Goal: Task Accomplishment & Management: Manage account settings

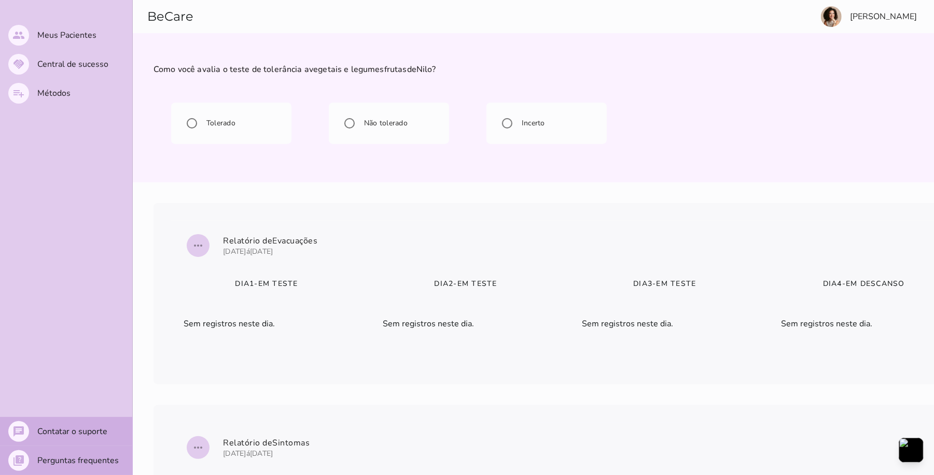
click at [0, 0] on slot "Meus Pacientes" at bounding box center [0, 0] width 0 height 0
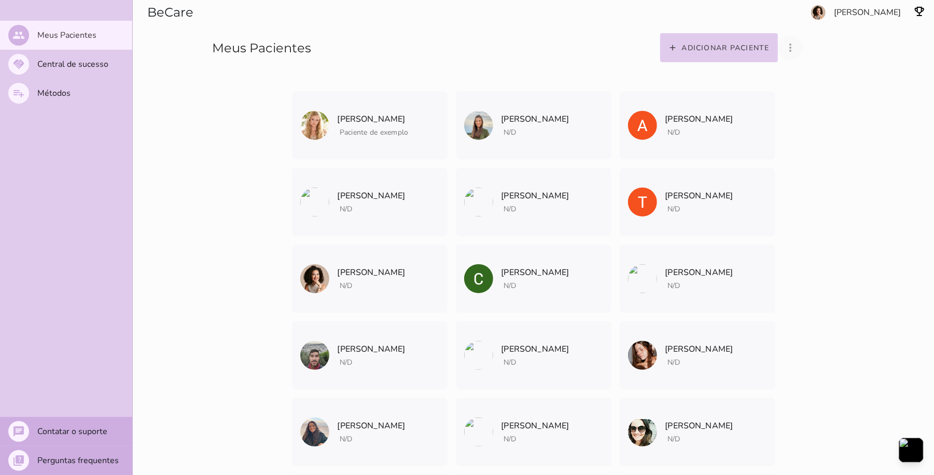
click at [796, 49] on icon "more_vert" at bounding box center [790, 47] width 12 height 12
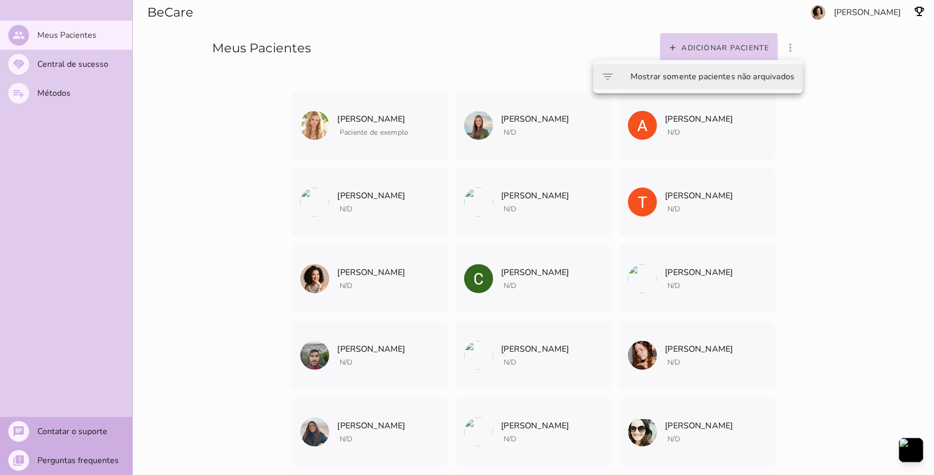
click at [0, 0] on slot "Mostrar somente pacientes não arquivados" at bounding box center [0, 0] width 0 height 0
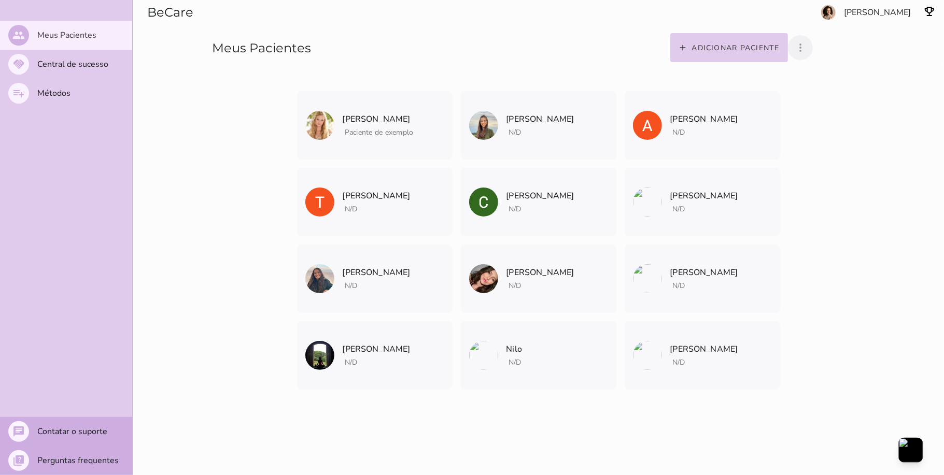
click at [807, 48] on icon "more_vert" at bounding box center [800, 47] width 12 height 12
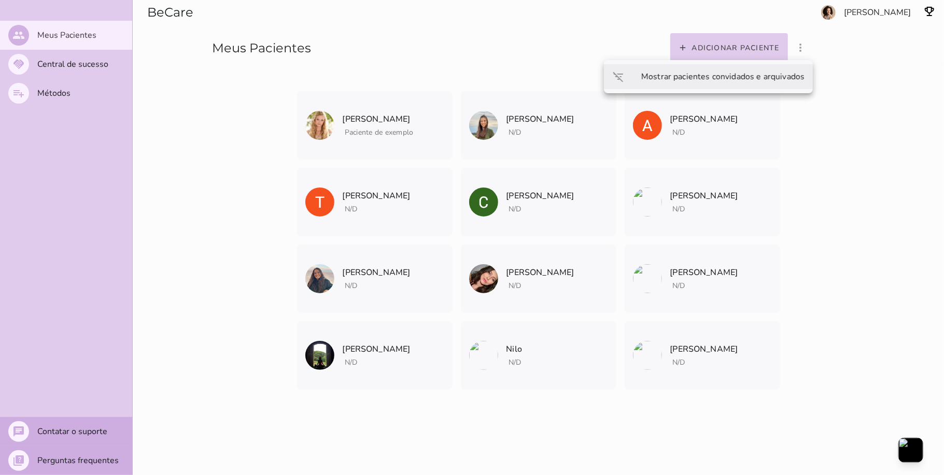
click at [0, 0] on slot "Mostrar pacientes convidados e arquivados" at bounding box center [0, 0] width 0 height 0
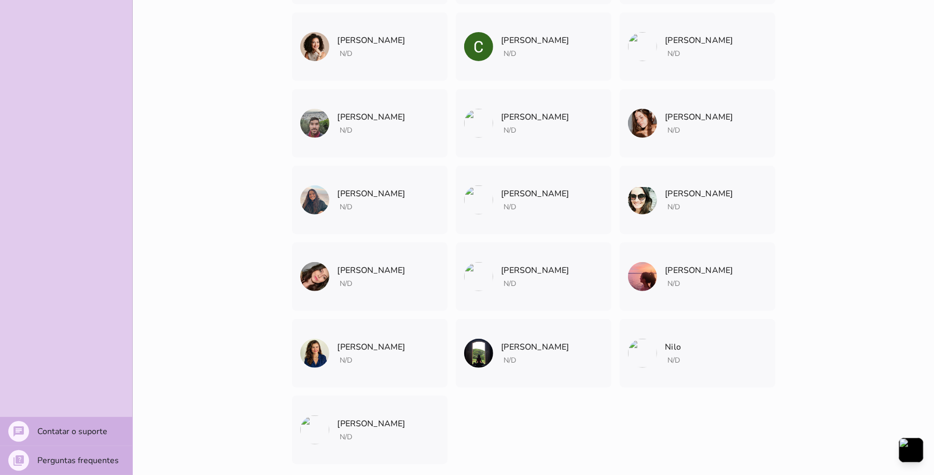
scroll to position [246, 0]
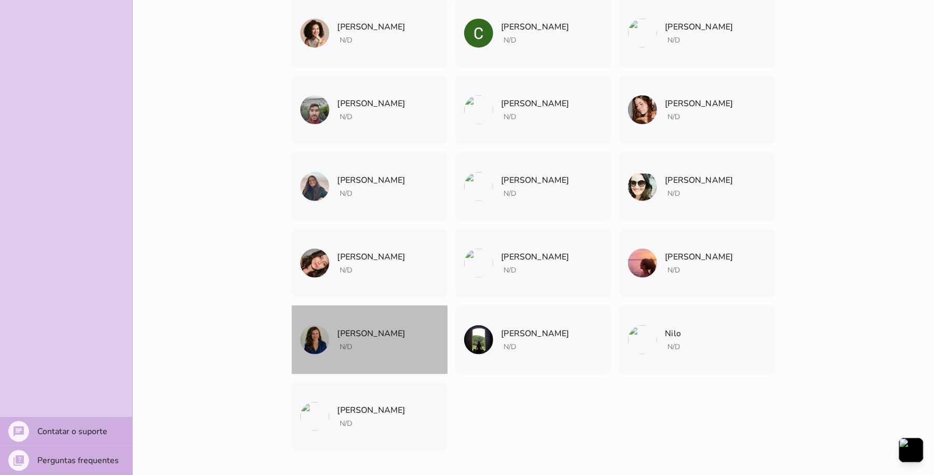
click at [331, 343] on mwc-list-item "[PERSON_NAME] N/D Arquivar paciente Quando você finalizar a terapia digital com…" at bounding box center [370, 340] width 156 height 68
click at [0, 0] on div "F r u t a n o Alimento testado: vegetais e legumes frutas Visualizar teste Test…" at bounding box center [0, 0] width 0 height 0
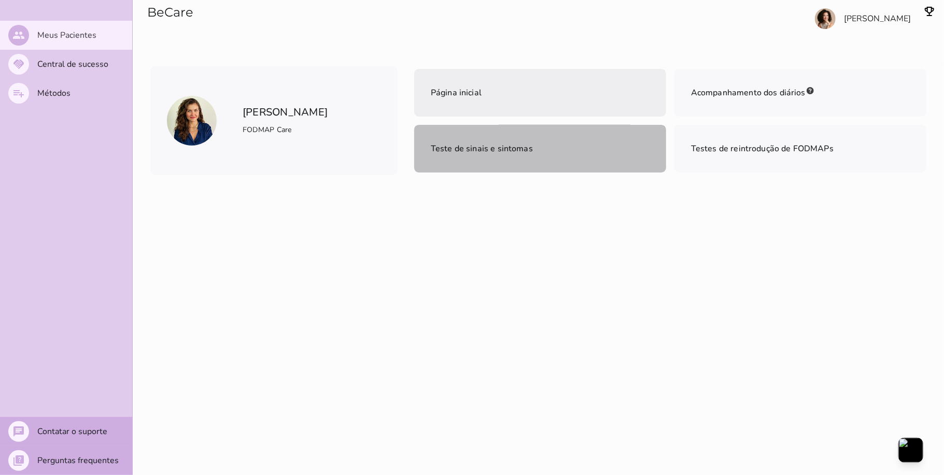
click at [454, 142] on span "Teste de sinais e sintomas" at bounding box center [482, 149] width 102 height 15
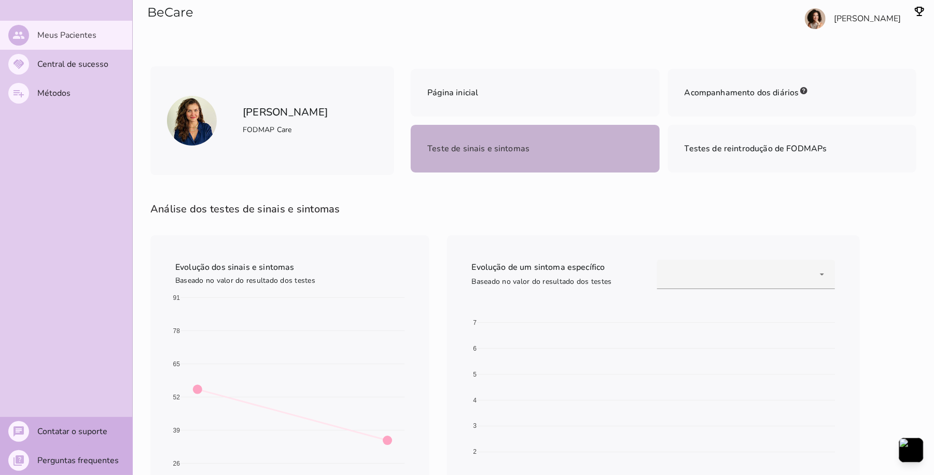
click at [259, 106] on h6 "[PERSON_NAME] FODMAP Care" at bounding box center [285, 120] width 85 height 33
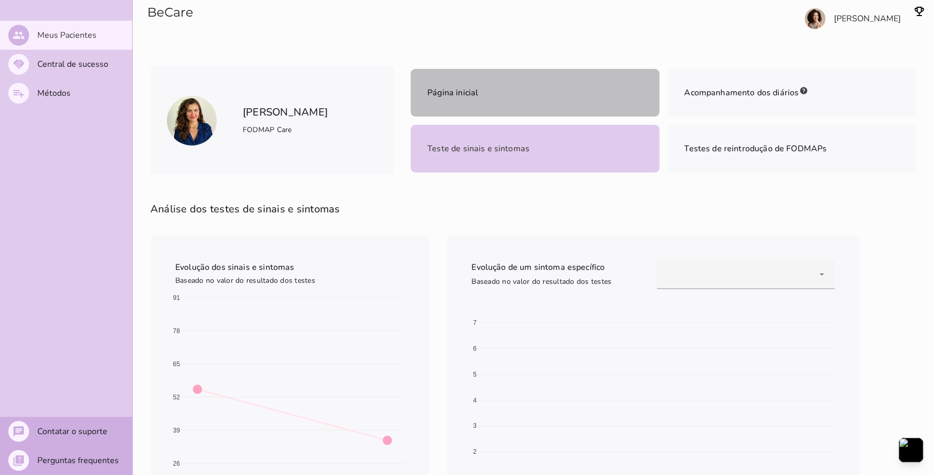
click at [530, 100] on mwc-list-item "Página inicial" at bounding box center [535, 93] width 248 height 48
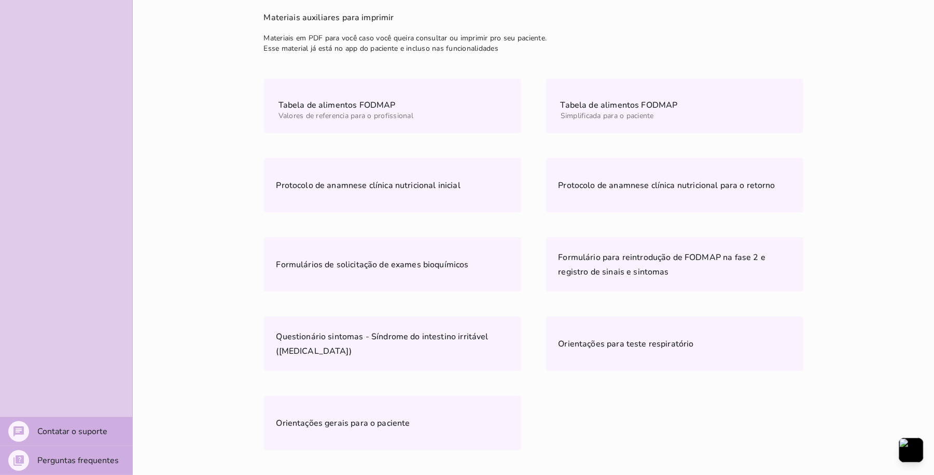
scroll to position [567, 0]
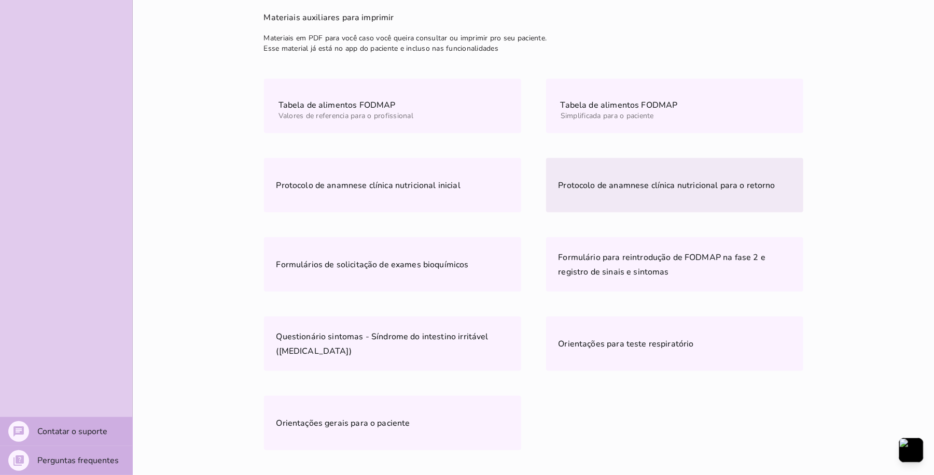
click at [0, 0] on slot "Protocolo de anamnese clínica nutricional para o retorno" at bounding box center [0, 0] width 0 height 0
